Goal: Task Accomplishment & Management: Use online tool/utility

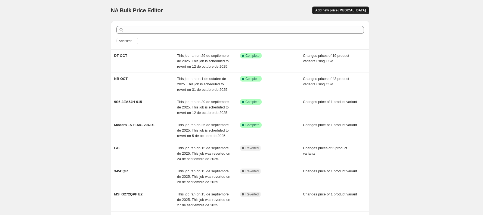
click at [340, 11] on span "Add new price change job" at bounding box center [340, 10] width 51 height 4
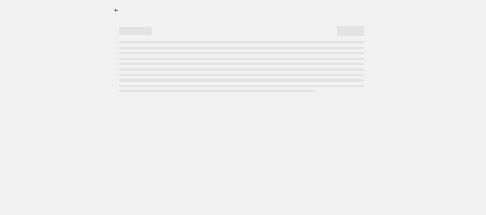
select select "percentage"
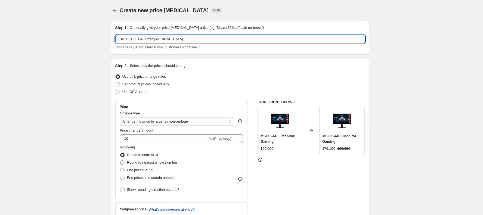
click at [128, 41] on input "1 oct 2025, 15:01:43 Price change job" at bounding box center [240, 39] width 250 height 9
type input "NB OCT DIRECT EXCL"
click at [137, 92] on span "Use CSV upload" at bounding box center [135, 92] width 26 height 4
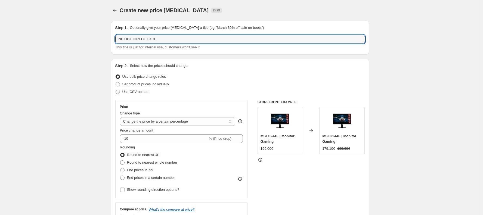
click at [116, 90] on input "Use CSV upload" at bounding box center [116, 90] width 0 height 0
radio input "true"
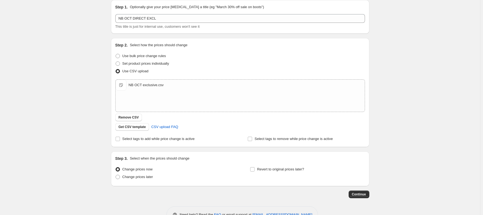
scroll to position [36, 0]
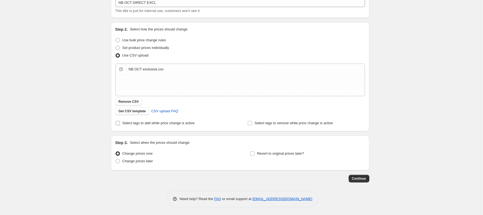
click at [134, 126] on label "Select tags to add while price change is active" at bounding box center [154, 123] width 79 height 8
click at [120, 125] on input "Select tags to add while price change is active" at bounding box center [118, 123] width 4 height 4
checkbox input "true"
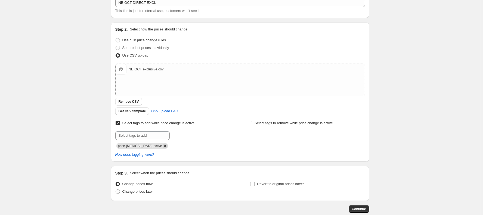
click at [163, 145] on icon "Remove price-change-job-active" at bounding box center [165, 146] width 5 height 5
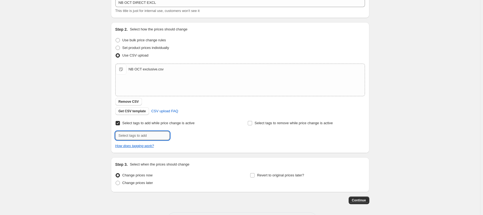
click at [152, 136] on input "text" at bounding box center [142, 135] width 54 height 9
type input "offer"
click at [89, 132] on div "Create new price change job. This page is ready Create new price change job Dra…" at bounding box center [240, 101] width 480 height 274
click at [185, 137] on button "Add offer" at bounding box center [181, 135] width 21 height 8
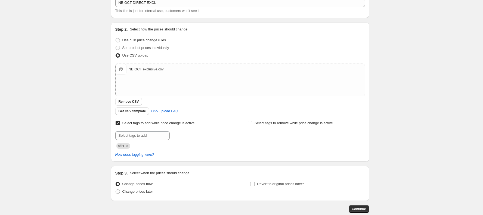
click at [93, 125] on div "Create new price change job. This page is ready Create new price change job Dra…" at bounding box center [240, 105] width 480 height 283
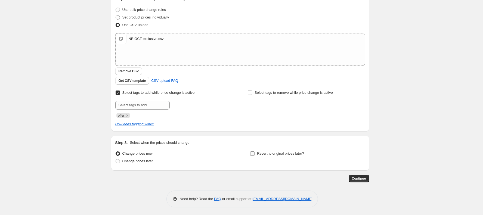
click at [270, 154] on span "Revert to original prices later?" at bounding box center [280, 154] width 47 height 4
click at [255, 154] on input "Revert to original prices later?" at bounding box center [252, 154] width 4 height 4
checkbox input "true"
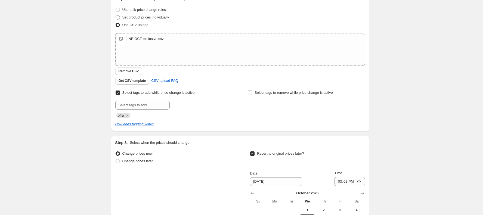
scroll to position [160, 0]
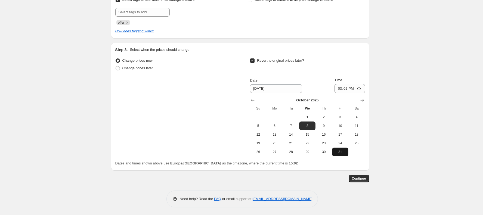
click at [340, 153] on span "31" at bounding box center [341, 152] width 12 height 4
type input "10/31/2025"
click at [348, 90] on input "15:02" at bounding box center [350, 88] width 30 height 9
type input "23:59"
click at [360, 179] on span "Continue" at bounding box center [359, 179] width 14 height 4
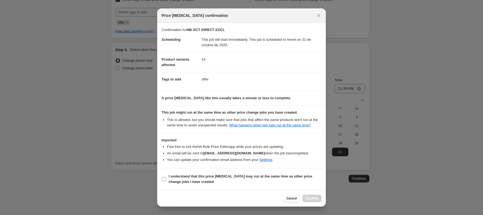
click at [208, 180] on span "I understand that this price change job may run at the same time as other price…" at bounding box center [245, 179] width 153 height 11
click at [166, 180] on input "I understand that this price change job may run at the same time as other price…" at bounding box center [164, 179] width 4 height 4
checkbox input "true"
click at [311, 201] on button "Confirm" at bounding box center [312, 199] width 19 height 8
